Goal: Task Accomplishment & Management: Manage account settings

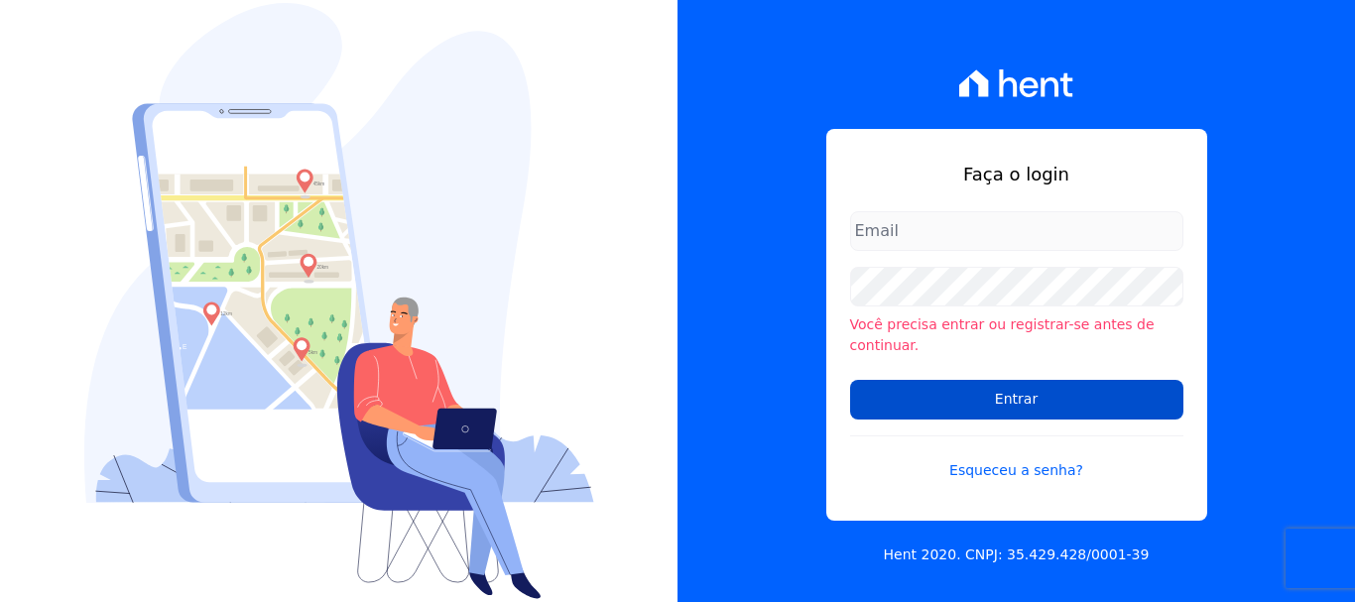
type input "documentos@fronteimoveis.com.br"
click at [1050, 392] on input "Entrar" at bounding box center [1016, 400] width 333 height 40
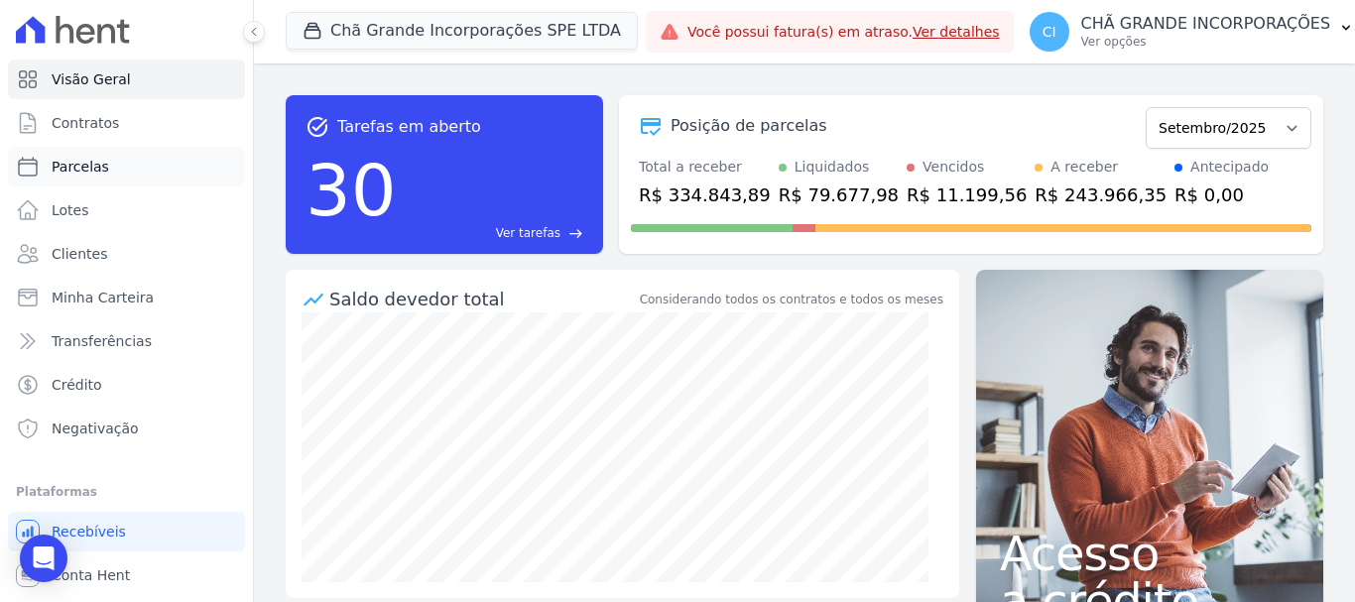
click at [101, 176] on span "Parcelas" at bounding box center [81, 167] width 58 height 20
select select
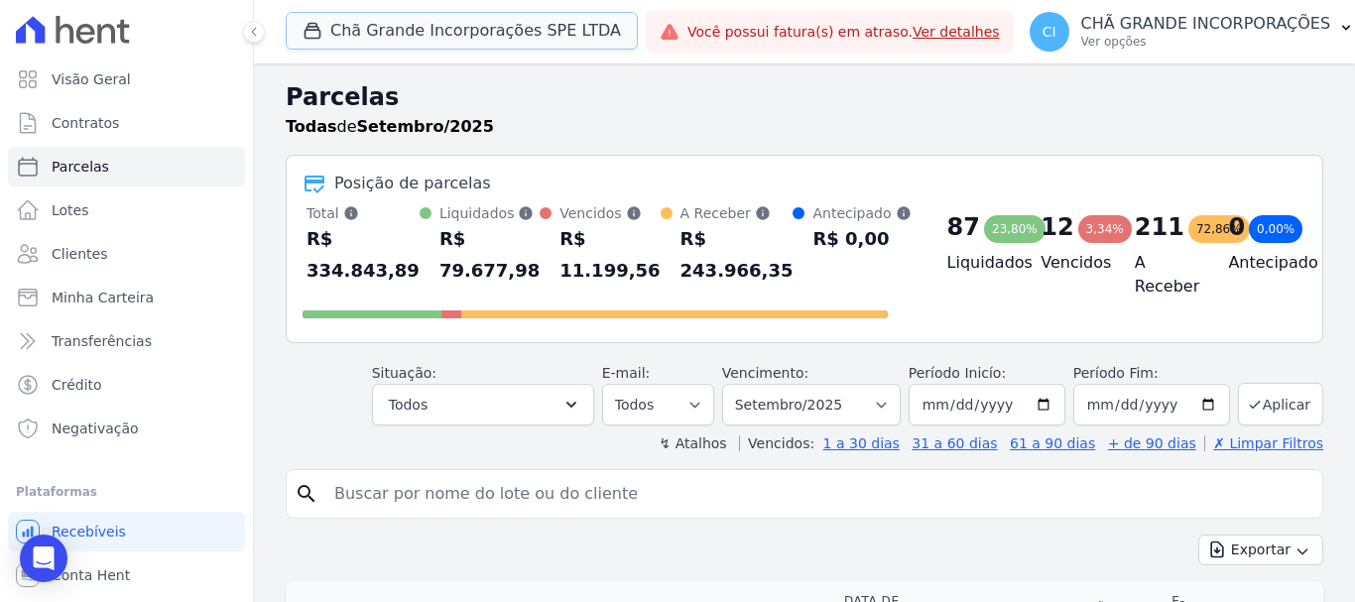
click at [507, 28] on button "Chã Grande Incorporações SPE LTDA" at bounding box center [462, 31] width 352 height 38
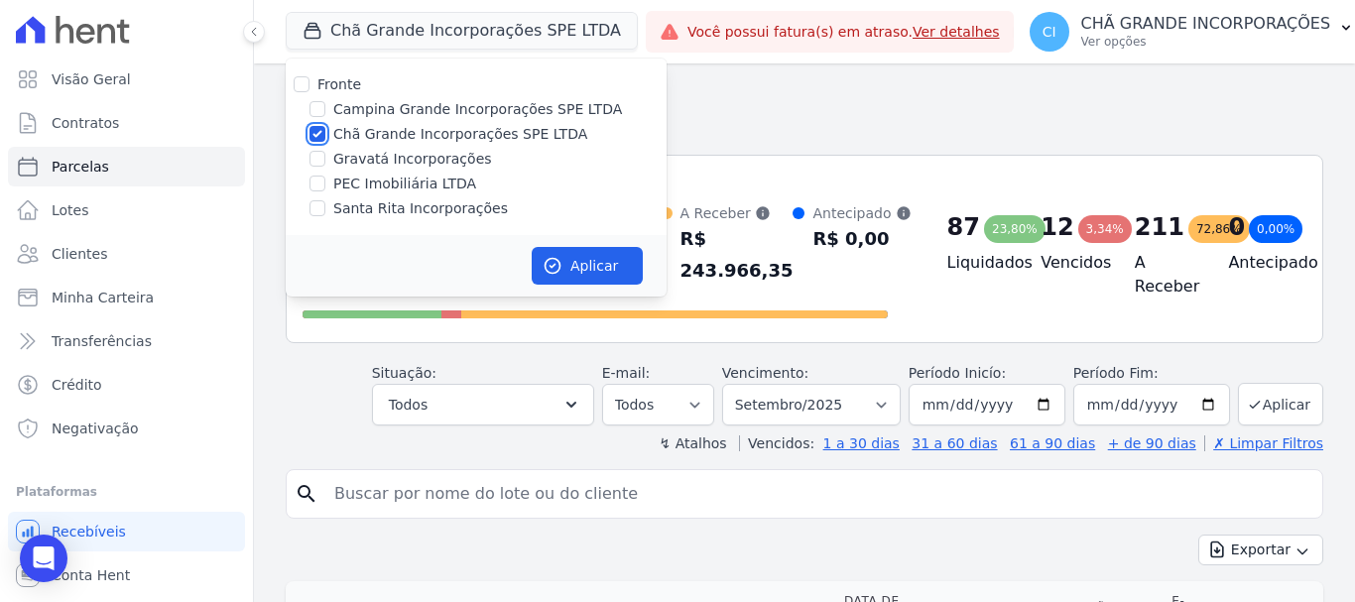
click at [318, 132] on input "Chã Grande Incorporações SPE LTDA" at bounding box center [318, 134] width 16 height 16
checkbox input "false"
click at [319, 108] on input "Campina Grande Incorporações SPE LTDA" at bounding box center [318, 109] width 16 height 16
checkbox input "true"
click at [601, 266] on button "Aplicar" at bounding box center [587, 266] width 111 height 38
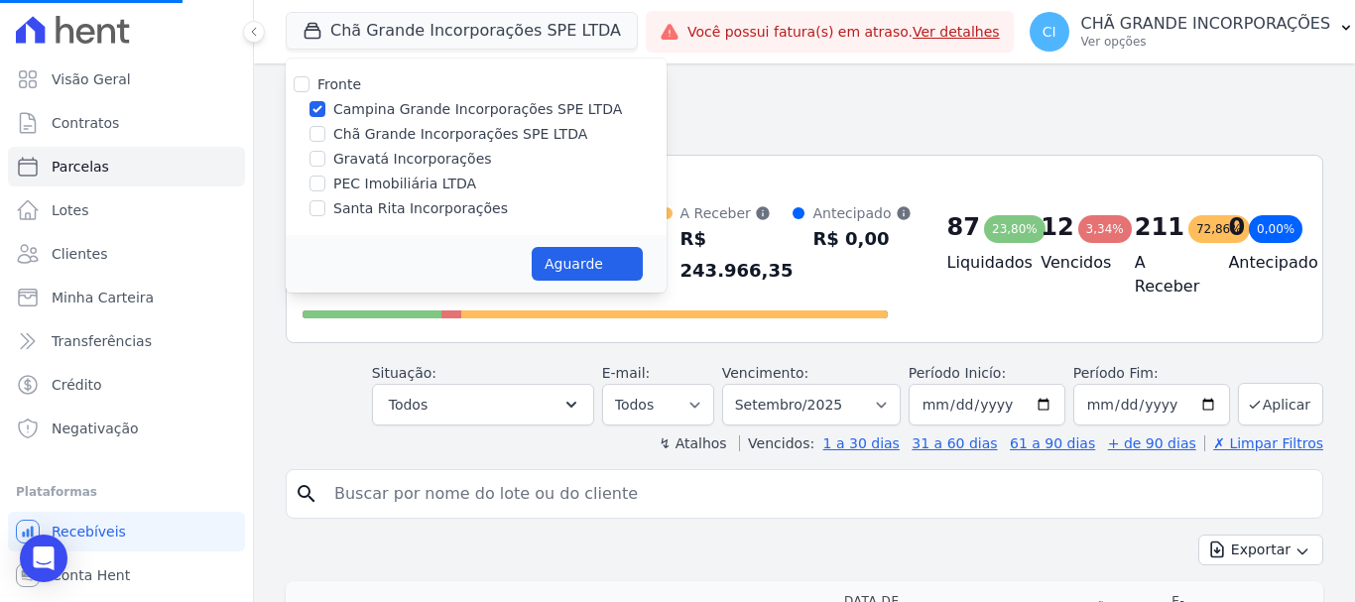
click at [1112, 497] on input "search" at bounding box center [818, 494] width 992 height 40
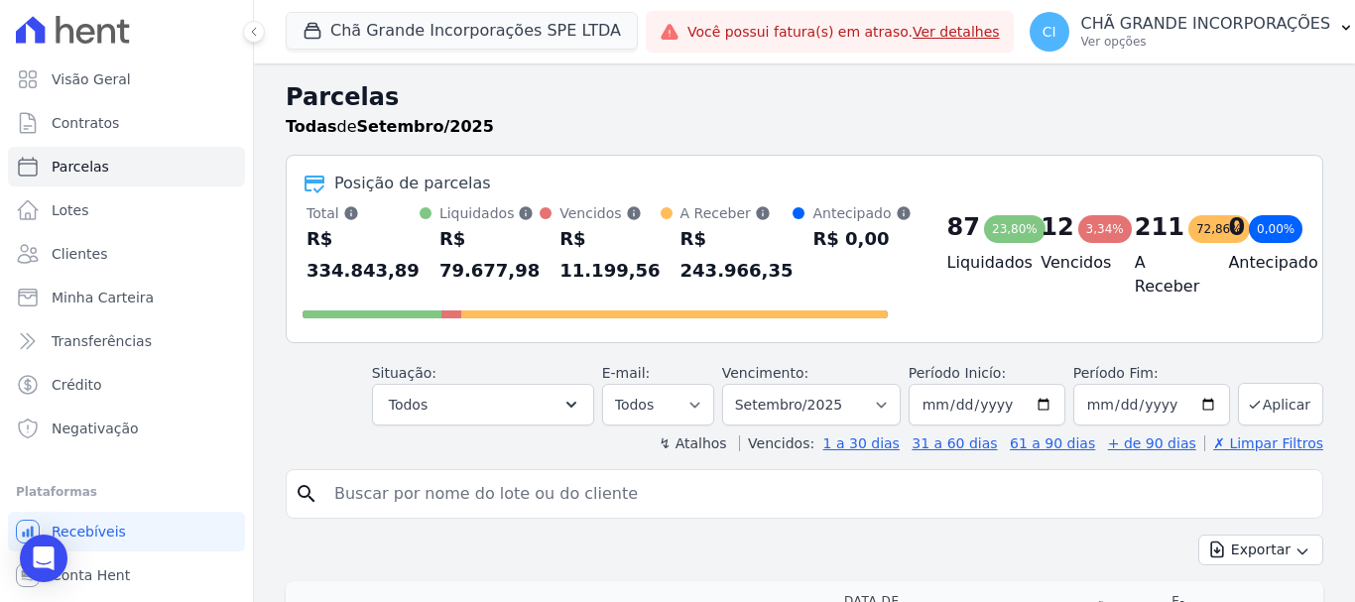
select select
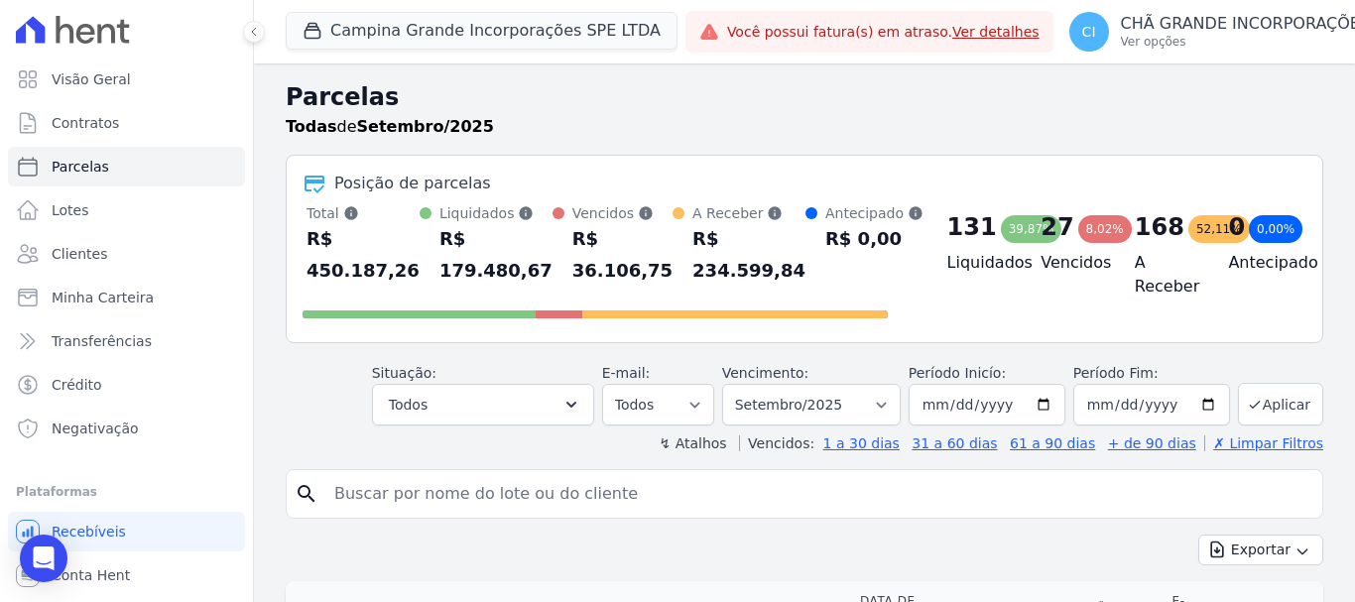
click at [573, 499] on input "search" at bounding box center [818, 494] width 992 height 40
click at [555, 501] on input "search" at bounding box center [818, 494] width 992 height 40
type input "[PERSON_NAME]"
select select
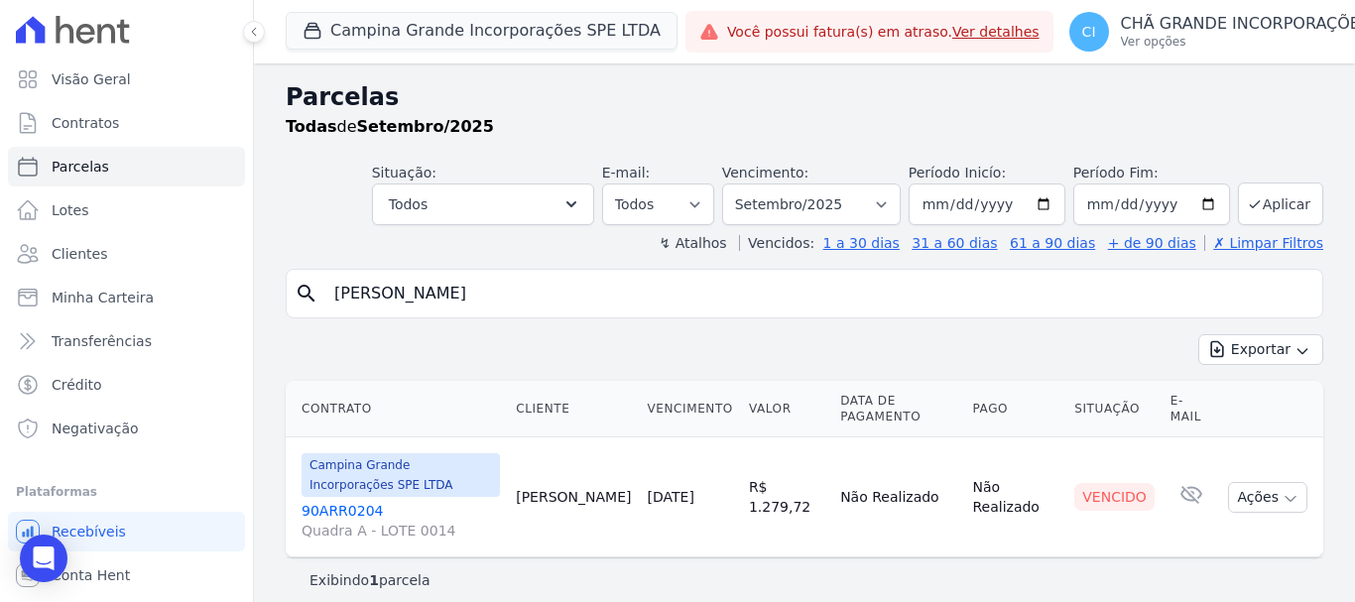
click at [345, 510] on link "90ARR0204 Quadra A - LOTE 0014" at bounding box center [401, 521] width 198 height 40
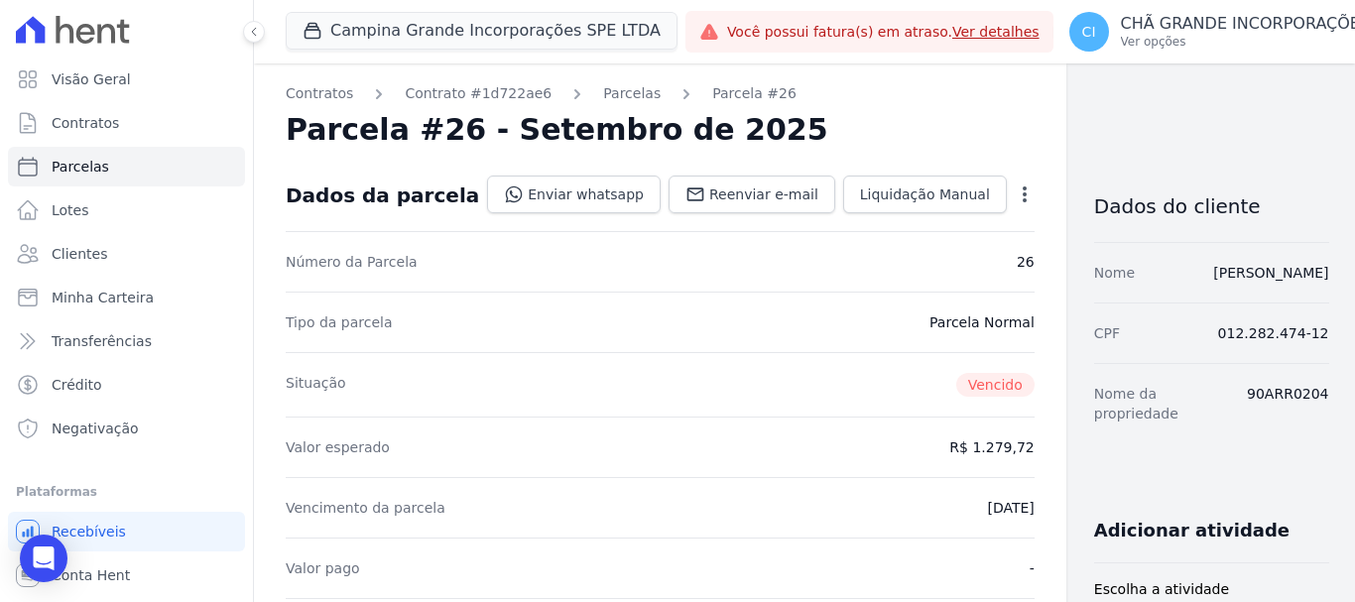
scroll to position [397, 0]
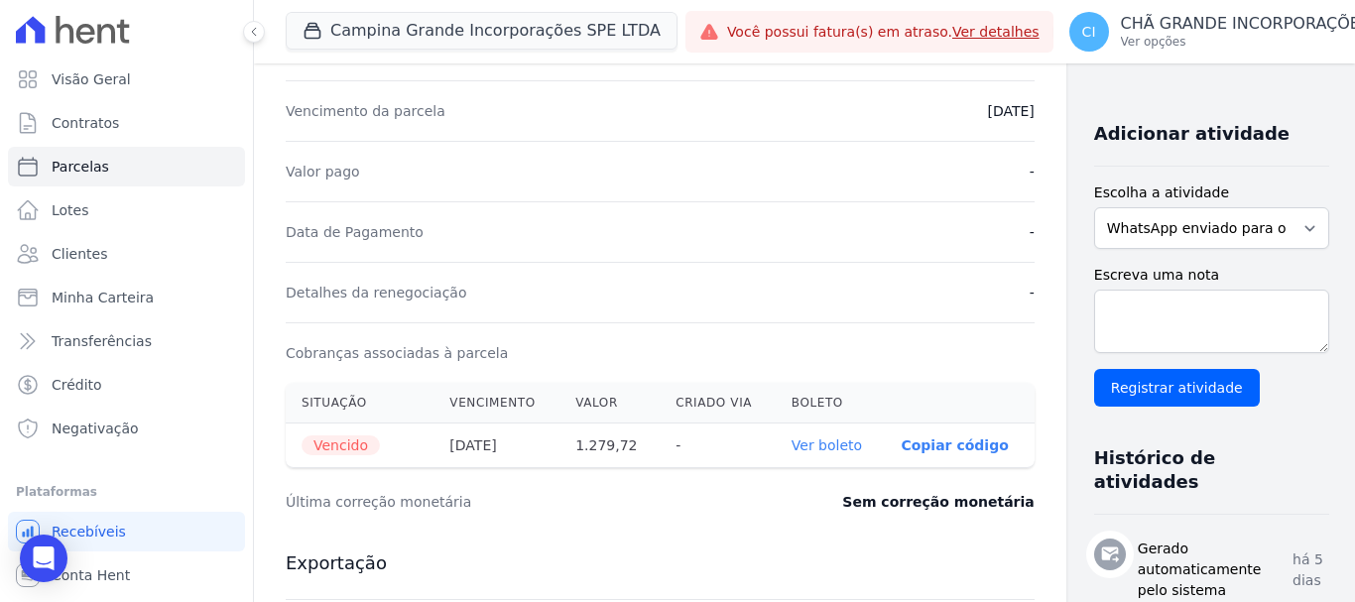
click at [791, 435] on th "Ver boleto" at bounding box center [831, 446] width 110 height 45
click at [792, 445] on link "Ver boleto" at bounding box center [827, 445] width 70 height 16
